Goal: Task Accomplishment & Management: Complete application form

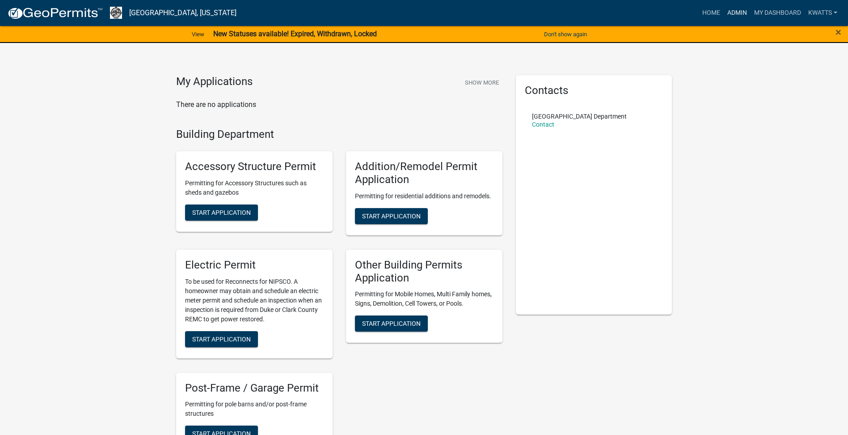
click at [740, 16] on link "Admin" at bounding box center [737, 12] width 27 height 17
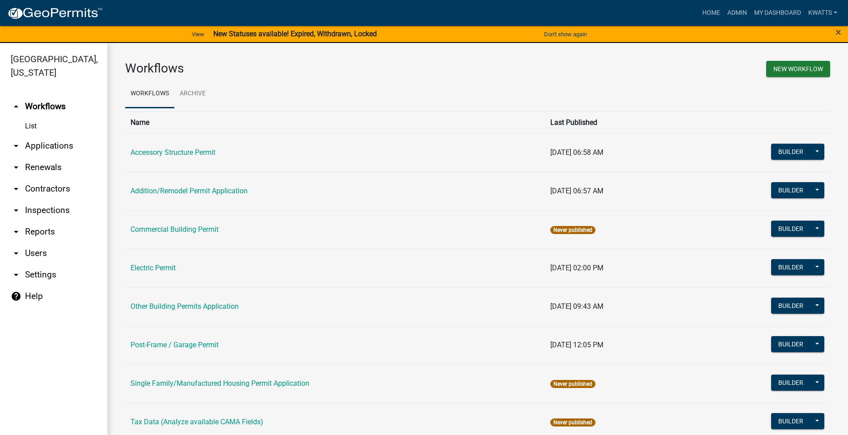
click at [65, 191] on link "arrow_drop_down Contractors" at bounding box center [53, 188] width 107 height 21
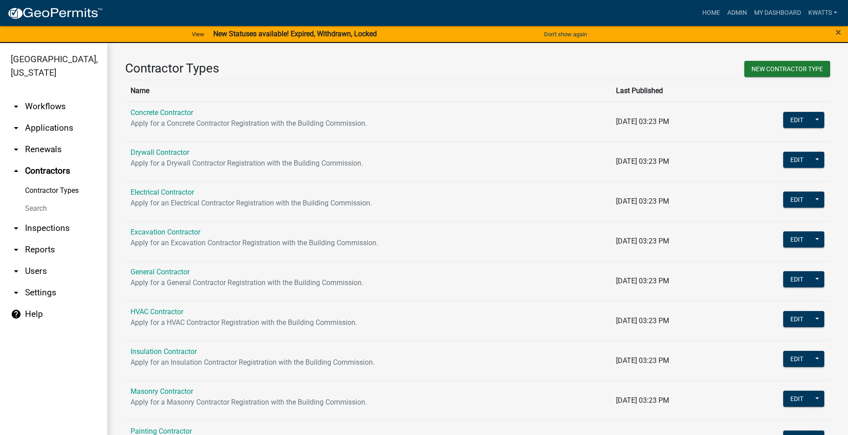
click at [46, 204] on link "Search" at bounding box center [53, 208] width 107 height 18
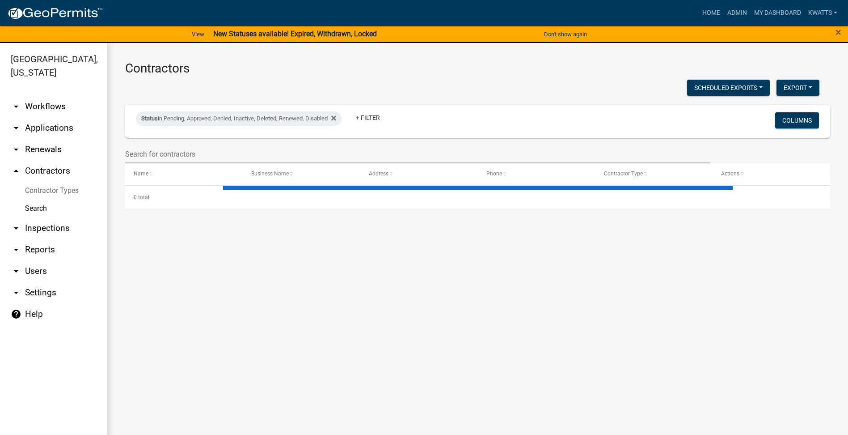
select select "3: 100"
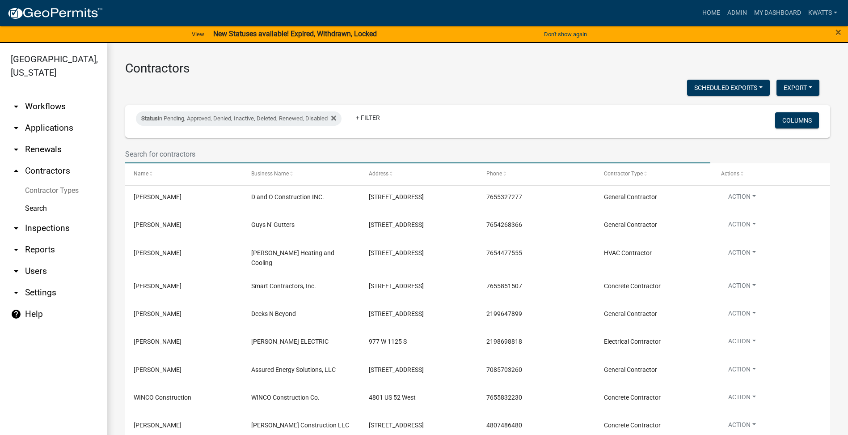
click at [217, 145] on input "text" at bounding box center [417, 154] width 585 height 18
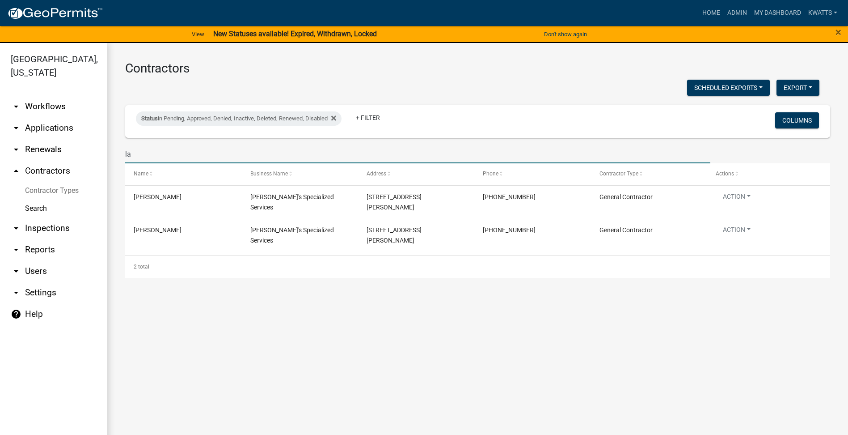
type input "l"
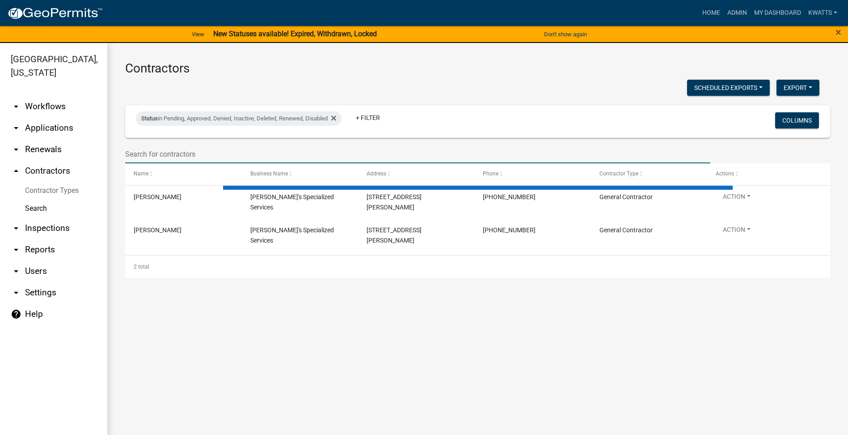
select select "3: 100"
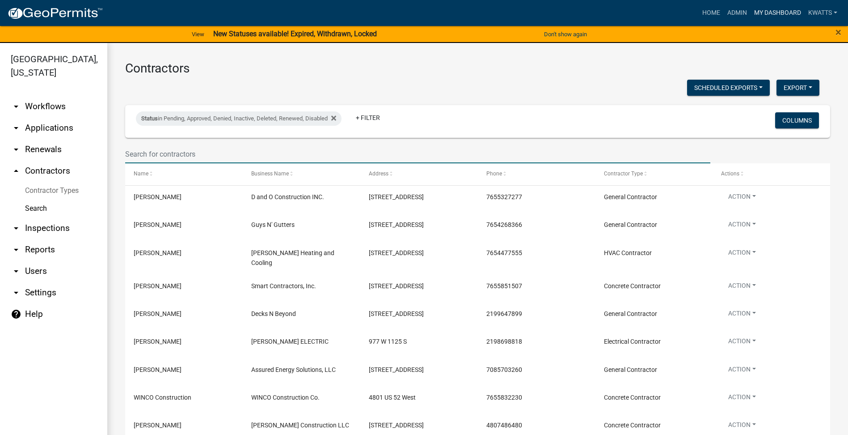
click at [768, 5] on link "My Dashboard" at bounding box center [778, 12] width 54 height 17
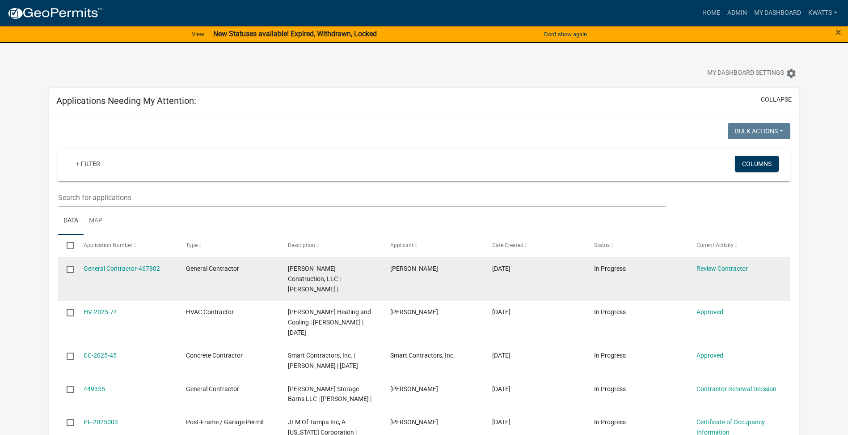
scroll to position [75, 0]
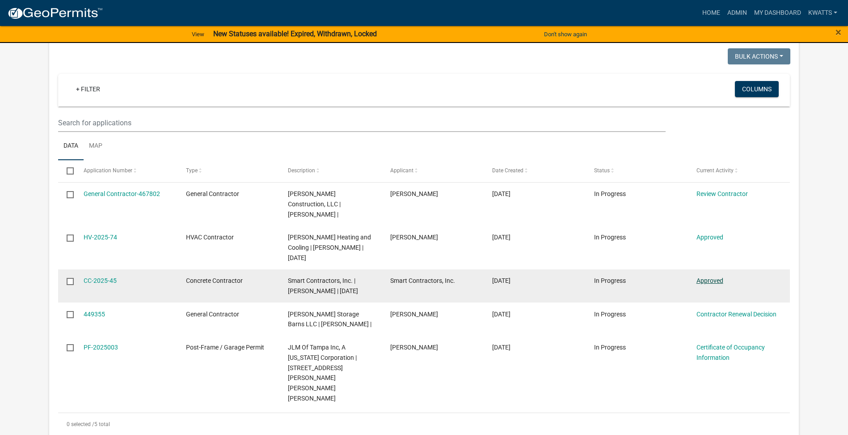
click at [707, 277] on link "Approved" at bounding box center [710, 280] width 27 height 7
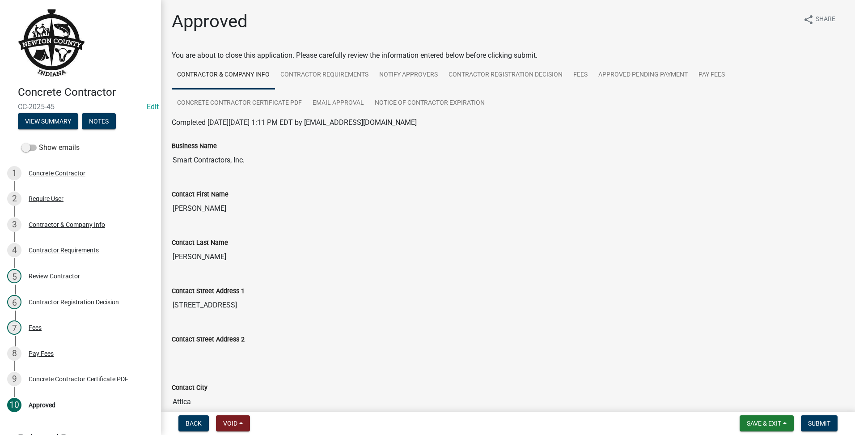
scroll to position [75, 0]
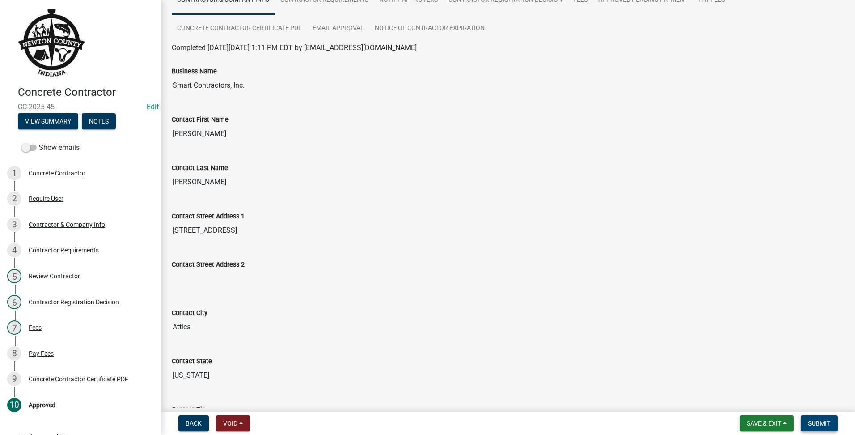
click at [820, 423] on span "Submit" at bounding box center [819, 422] width 22 height 7
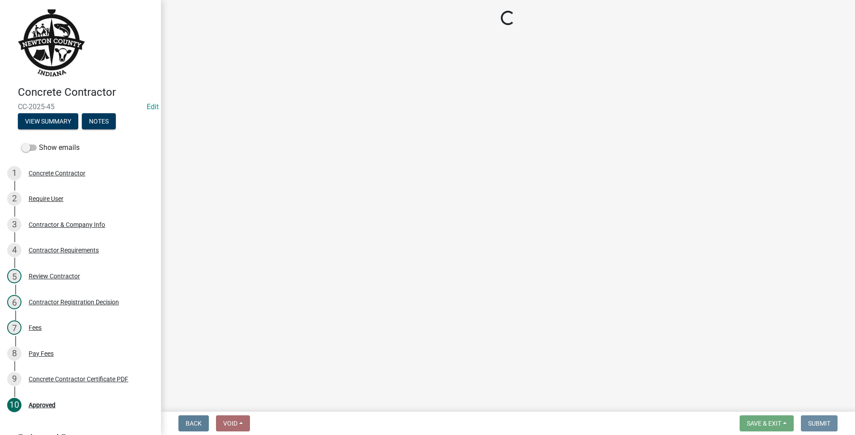
scroll to position [0, 0]
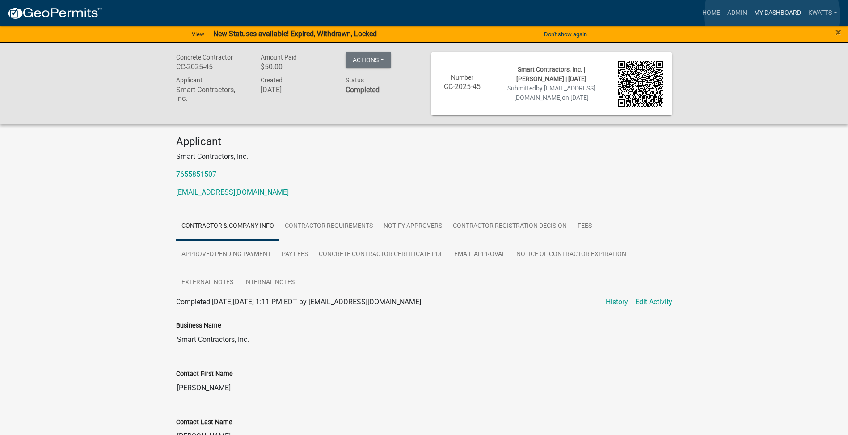
click at [772, 16] on link "My Dashboard" at bounding box center [778, 12] width 54 height 17
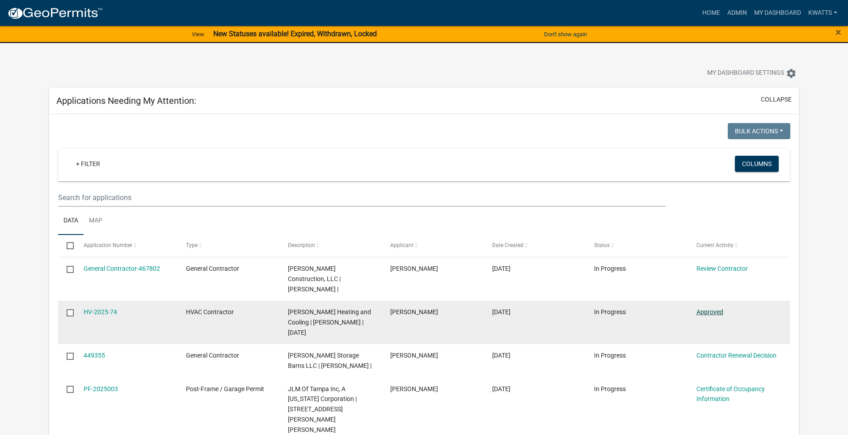
click at [714, 308] on link "Approved" at bounding box center [710, 311] width 27 height 7
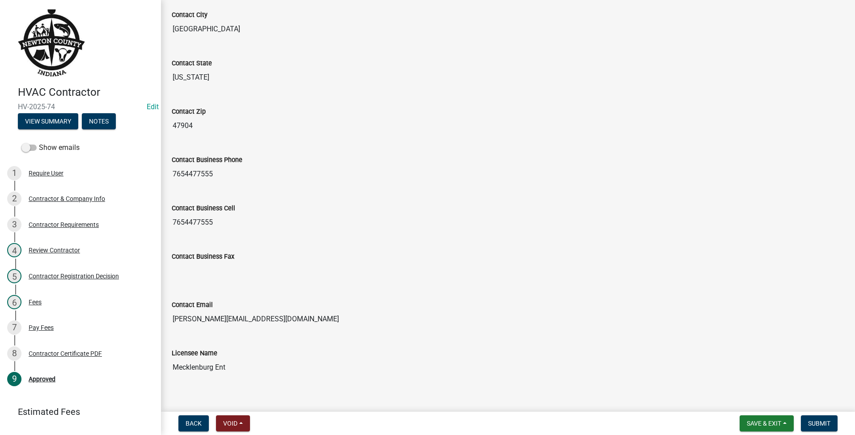
scroll to position [394, 0]
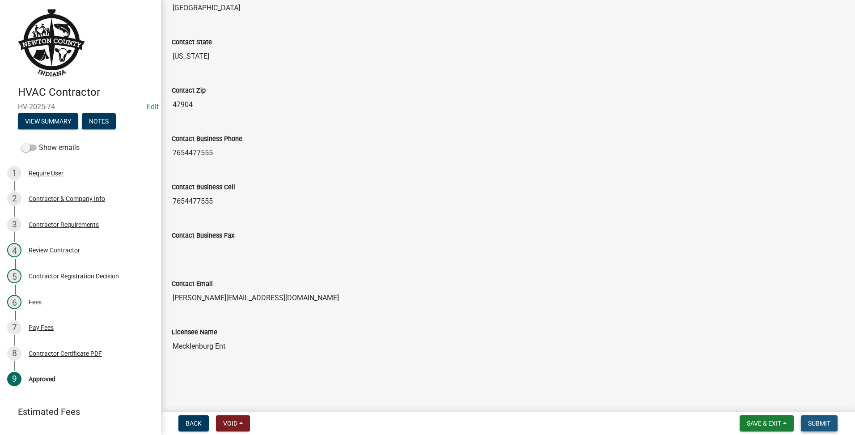
click at [812, 418] on button "Submit" at bounding box center [819, 423] width 37 height 16
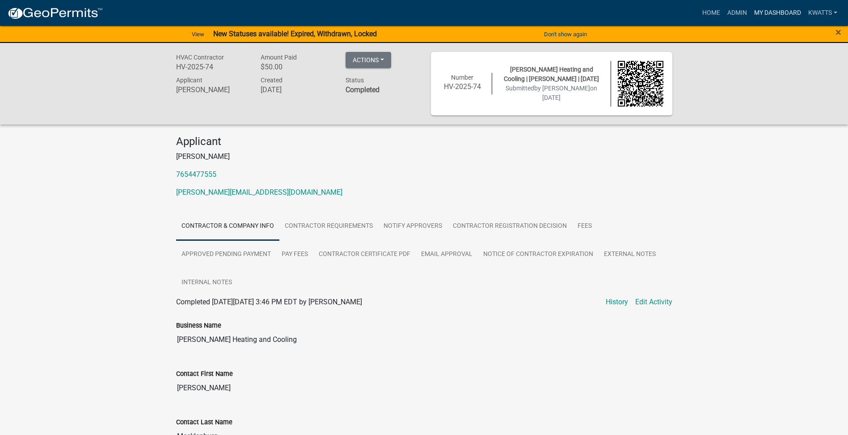
click at [752, 8] on link "My Dashboard" at bounding box center [778, 12] width 54 height 17
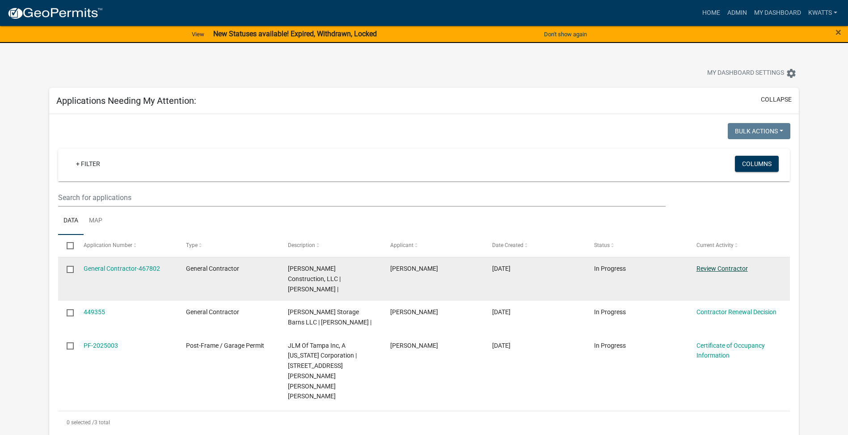
click at [736, 265] on link "Review Contractor" at bounding box center [722, 268] width 51 height 7
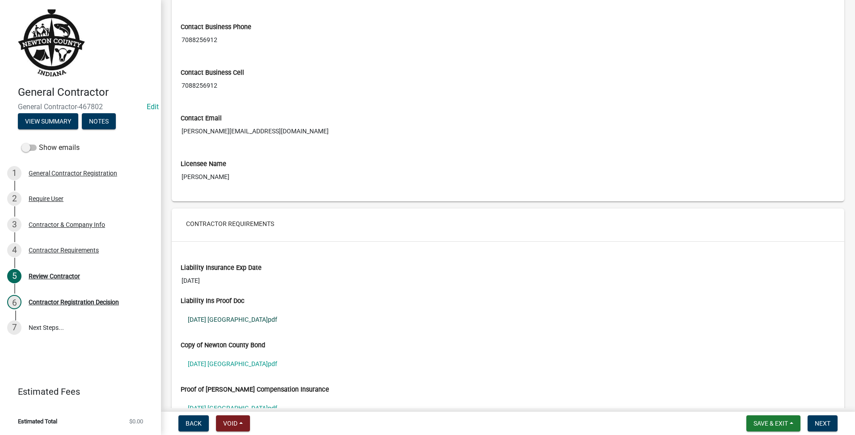
scroll to position [512, 0]
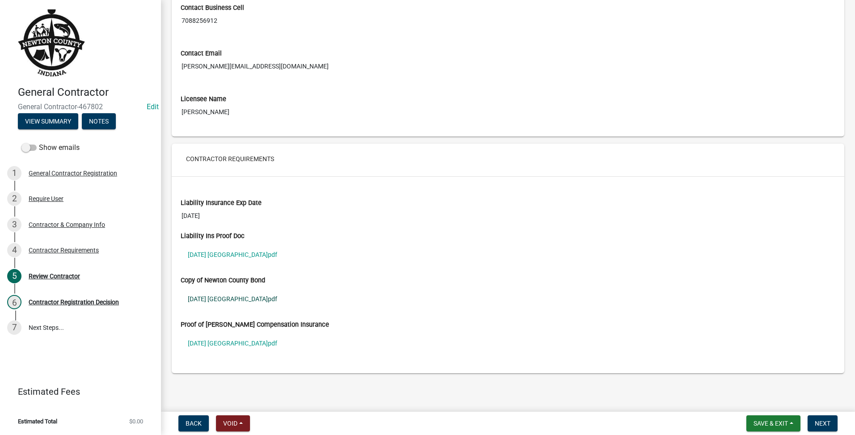
click at [249, 302] on link "[DATE] [GEOGRAPHIC_DATA]pdf" at bounding box center [508, 298] width 655 height 21
click at [225, 258] on link "[DATE] [GEOGRAPHIC_DATA]pdf" at bounding box center [508, 254] width 655 height 21
click at [827, 427] on button "Next" at bounding box center [823, 423] width 30 height 16
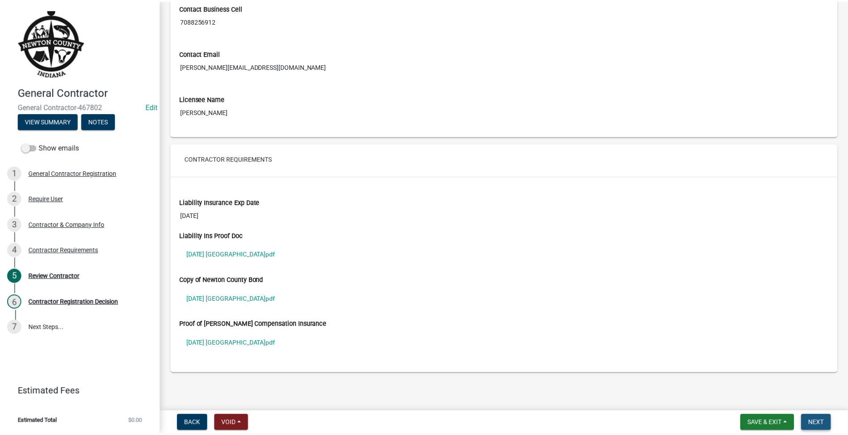
scroll to position [0, 0]
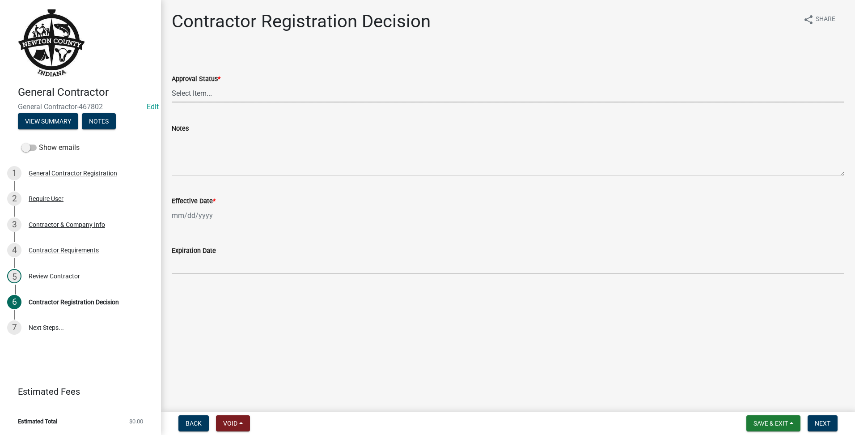
click at [228, 95] on select "Select Item... Approved Denied" at bounding box center [508, 93] width 673 height 18
click at [172, 84] on select "Select Item... Approved Denied" at bounding box center [508, 93] width 673 height 18
select select "4b86b809-39dd-4c68-9f3d-fdb3e7050482"
select select "8"
select select "2025"
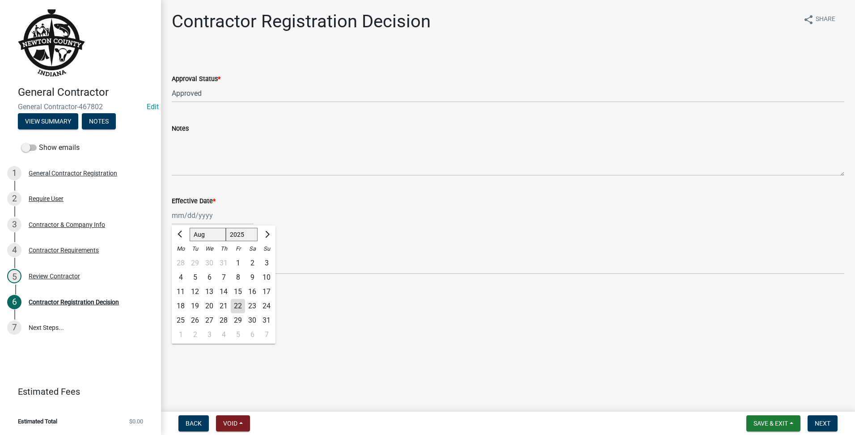
click at [199, 214] on div "[PERSON_NAME] Feb Mar Apr [PERSON_NAME][DATE] Oct Nov [DATE] 1526 1527 1528 152…" at bounding box center [213, 215] width 82 height 18
click at [241, 309] on div "22" at bounding box center [238, 306] width 14 height 14
type input "[DATE]"
click at [825, 420] on span "Next" at bounding box center [823, 422] width 16 height 7
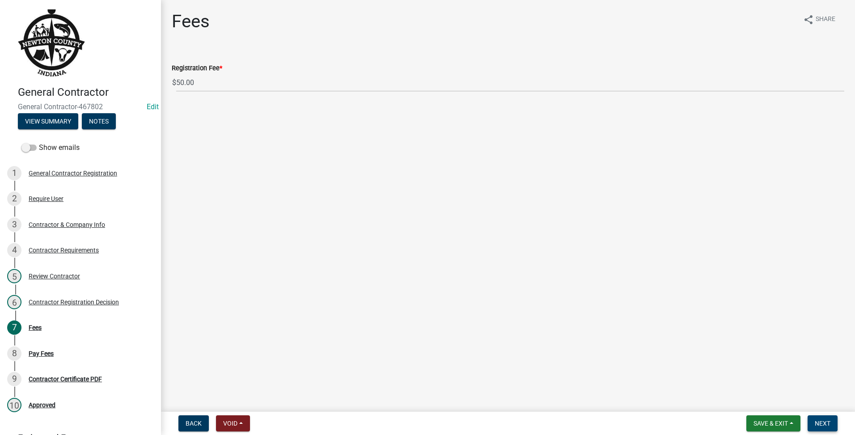
click at [827, 426] on span "Next" at bounding box center [823, 422] width 16 height 7
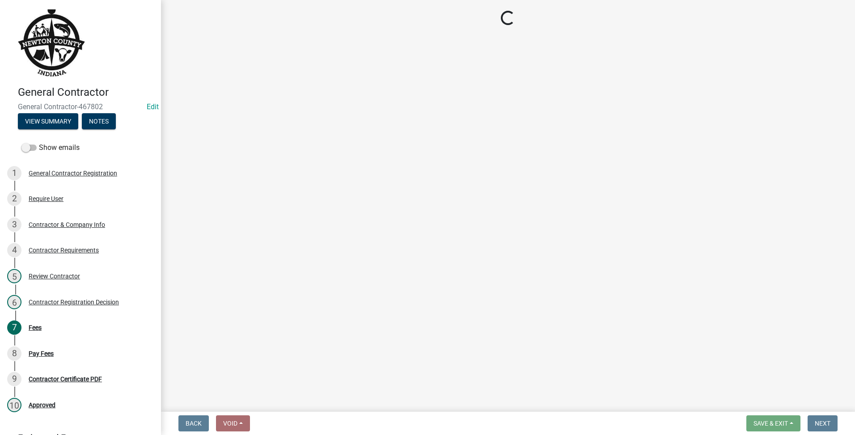
select select "3: 3"
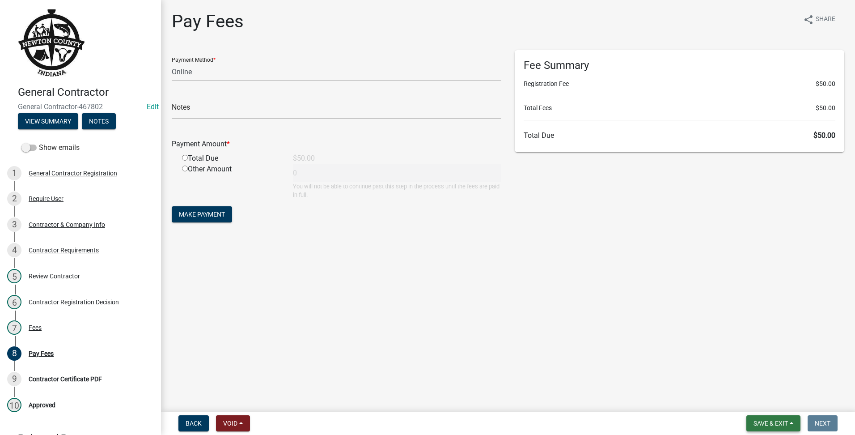
drag, startPoint x: 762, startPoint y: 421, endPoint x: 761, endPoint y: 415, distance: 5.7
click at [762, 419] on span "Save & Exit" at bounding box center [771, 422] width 34 height 7
click at [756, 410] on button "Save & Exit" at bounding box center [765, 399] width 72 height 21
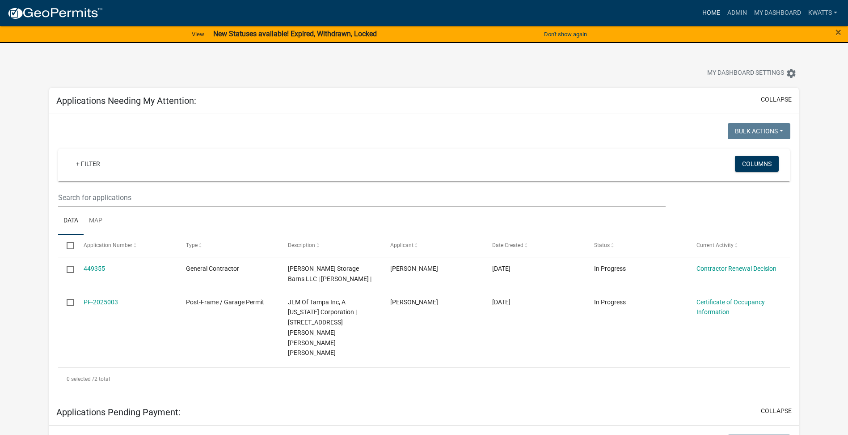
click at [702, 16] on link "Home" at bounding box center [711, 12] width 25 height 17
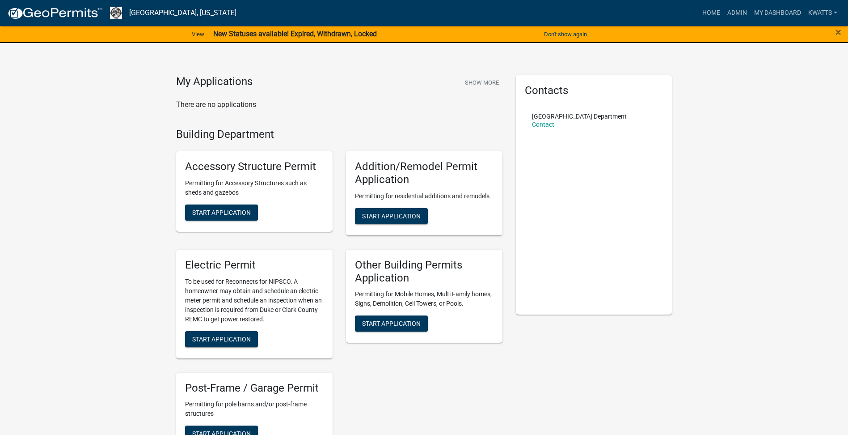
drag, startPoint x: 0, startPoint y: 192, endPoint x: 31, endPoint y: 167, distance: 40.1
click at [0, 190] on html "Internet Explorer does NOT work with GeoPermits. Get a new browser for more sec…" at bounding box center [424, 217] width 848 height 435
click at [777, 13] on link "My Dashboard" at bounding box center [778, 12] width 54 height 17
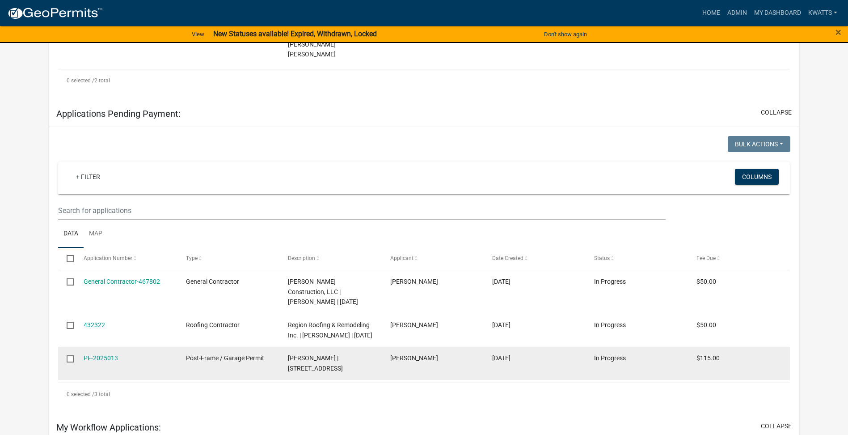
scroll to position [373, 0]
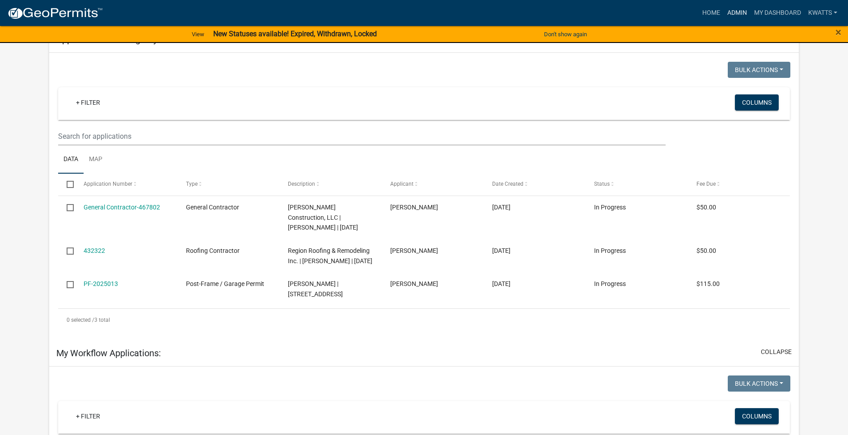
click at [727, 13] on link "Admin" at bounding box center [737, 12] width 27 height 17
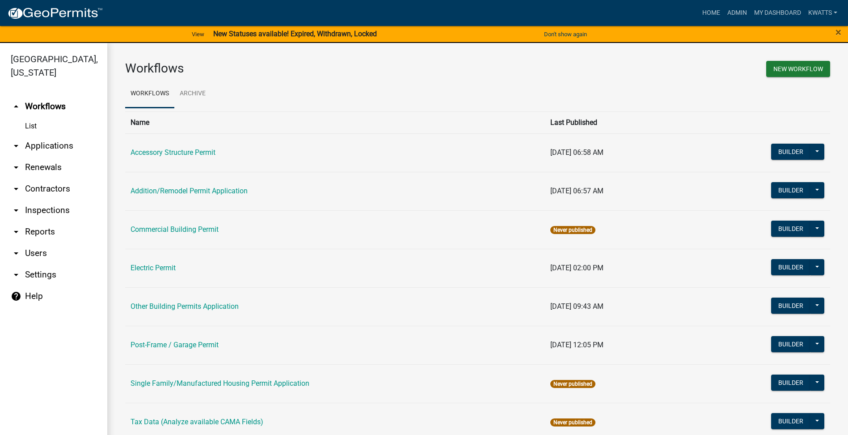
click at [49, 195] on link "arrow_drop_down Contractors" at bounding box center [53, 188] width 107 height 21
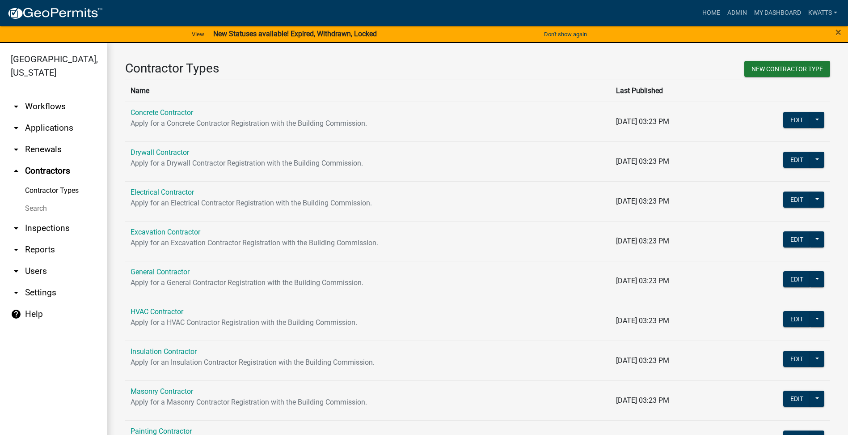
click at [51, 211] on link "Search" at bounding box center [53, 208] width 107 height 18
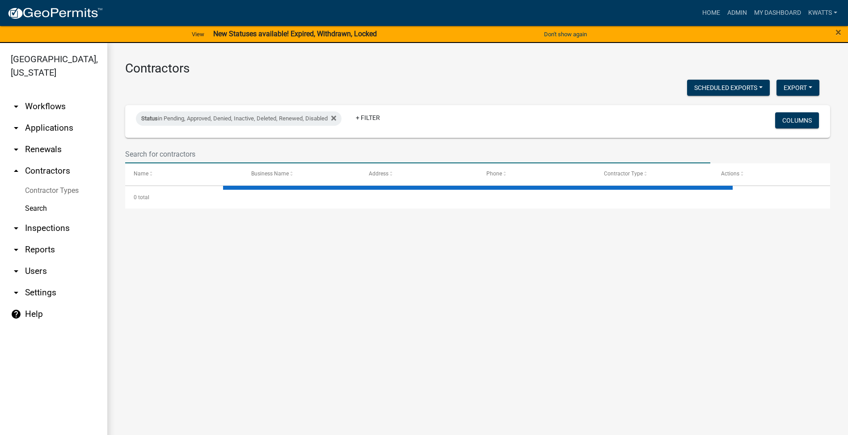
click at [166, 155] on input "text" at bounding box center [417, 154] width 585 height 18
select select "3: 100"
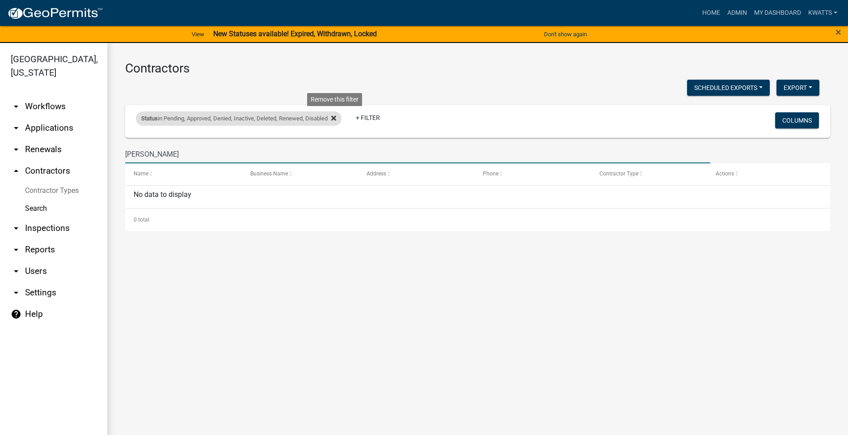
click at [336, 116] on icon at bounding box center [333, 117] width 5 height 7
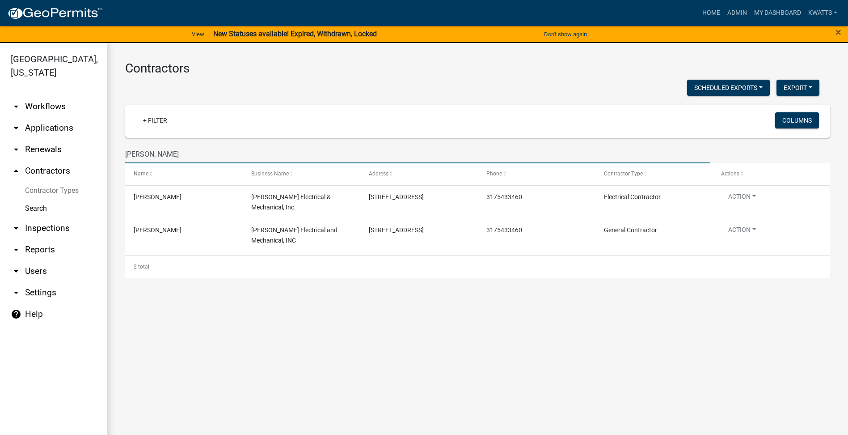
click at [287, 154] on input "[PERSON_NAME]" at bounding box center [417, 154] width 585 height 18
drag, startPoint x: 287, startPoint y: 154, endPoint x: -2, endPoint y: 151, distance: 288.5
click at [0, 151] on html "Internet Explorer does NOT work with GeoPermits. Get a new browser for more sec…" at bounding box center [424, 217] width 848 height 435
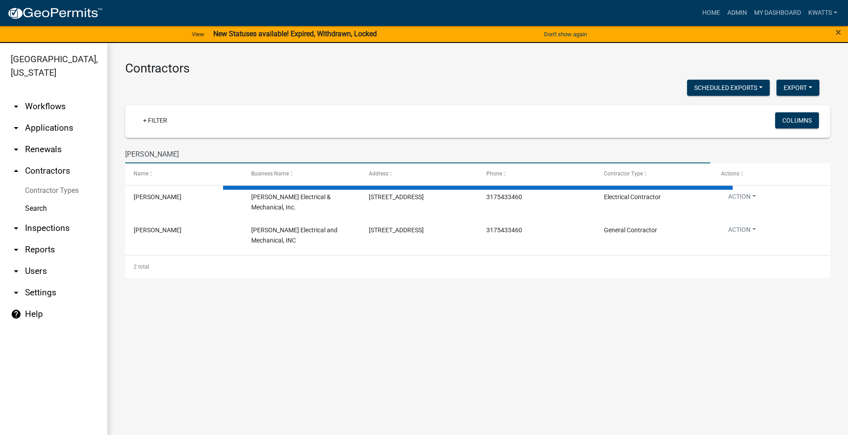
type input "[PERSON_NAME]"
select select "3: 100"
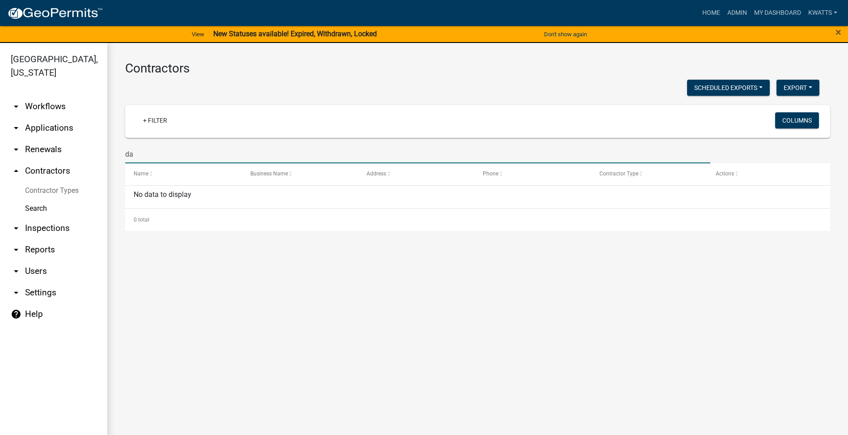
type input "d"
type input "[PERSON_NAME]"
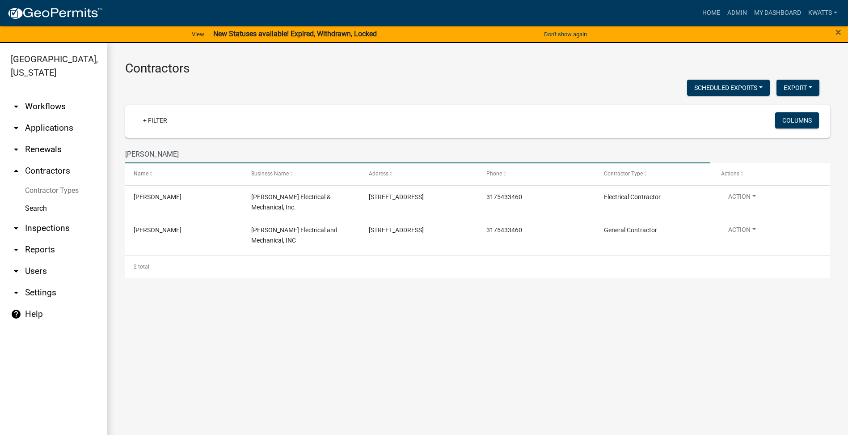
drag, startPoint x: 159, startPoint y: 149, endPoint x: 40, endPoint y: 134, distance: 119.9
click at [40, 134] on div "[GEOGRAPHIC_DATA], [US_STATE] arrow_drop_down Workflows List arrow_drop_down Ap…" at bounding box center [424, 244] width 848 height 402
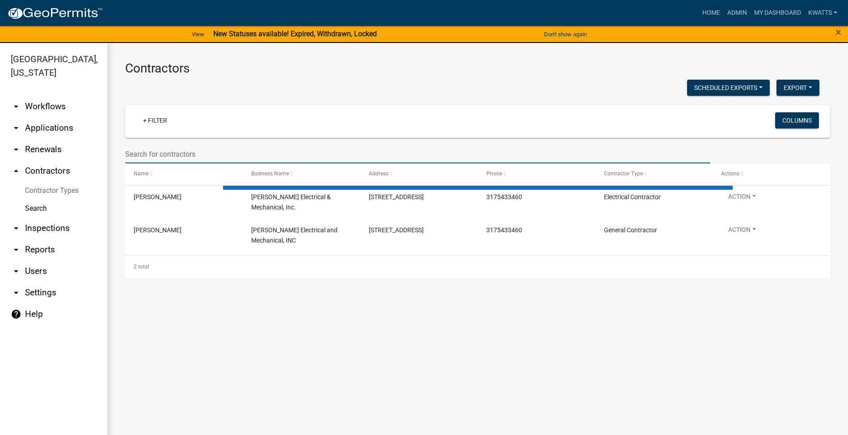
select select "3: 100"
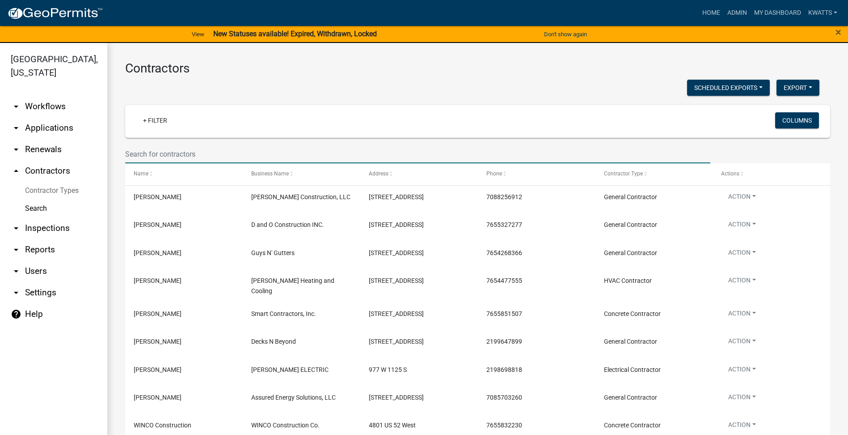
click at [34, 205] on link "Search" at bounding box center [53, 208] width 107 height 18
click at [290, 30] on div "View New Statuses available! Expired, Withdrawn, Locked" at bounding box center [283, 34] width 424 height 19
click at [308, 38] on div "View New Statuses available! Expired, Withdrawn, Locked Learn more" at bounding box center [283, 34] width 424 height 19
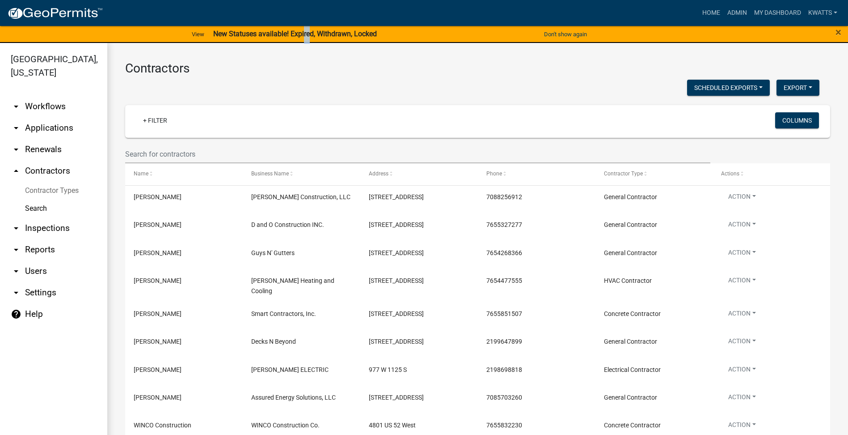
copy strong "ir"
click at [719, 16] on link "Home" at bounding box center [711, 12] width 25 height 17
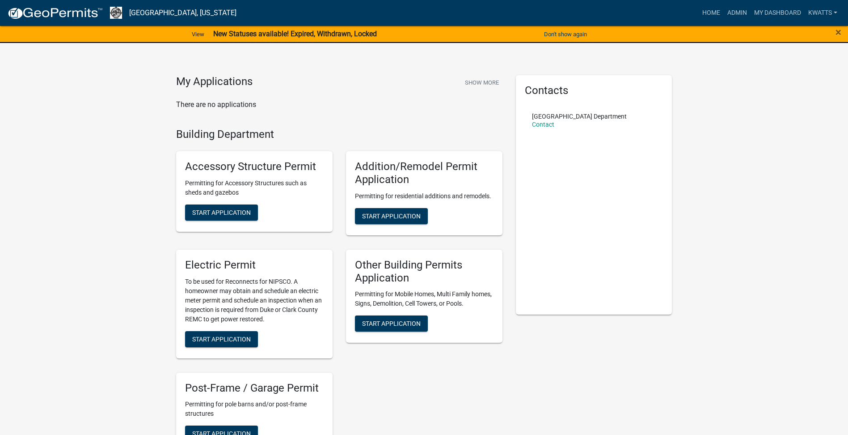
drag, startPoint x: 469, startPoint y: 13, endPoint x: 472, endPoint y: 22, distance: 9.1
click at [469, 21] on div "Home Admin My Dashboard Kwatts Admin Account Contractor Profile Logout" at bounding box center [542, 12] width 597 height 17
